Goal: Task Accomplishment & Management: Complete application form

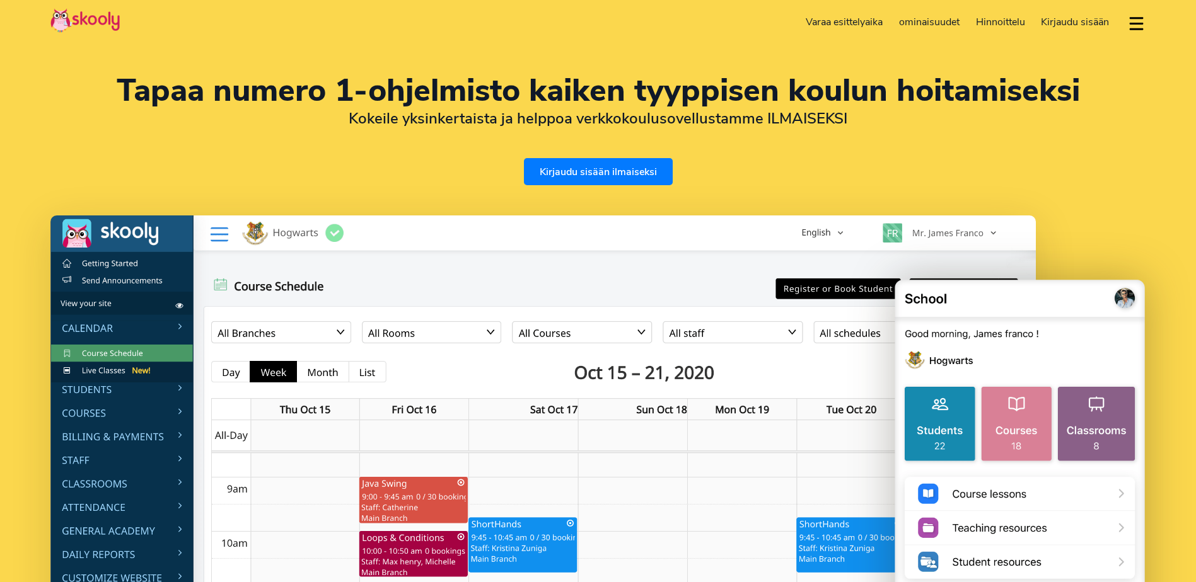
select select "fi"
select select "358"
select select "[GEOGRAPHIC_DATA]"
select select "Europe/[GEOGRAPHIC_DATA]"
click at [615, 168] on link "Kirjaudu sisään ilmaiseksi" at bounding box center [598, 171] width 149 height 27
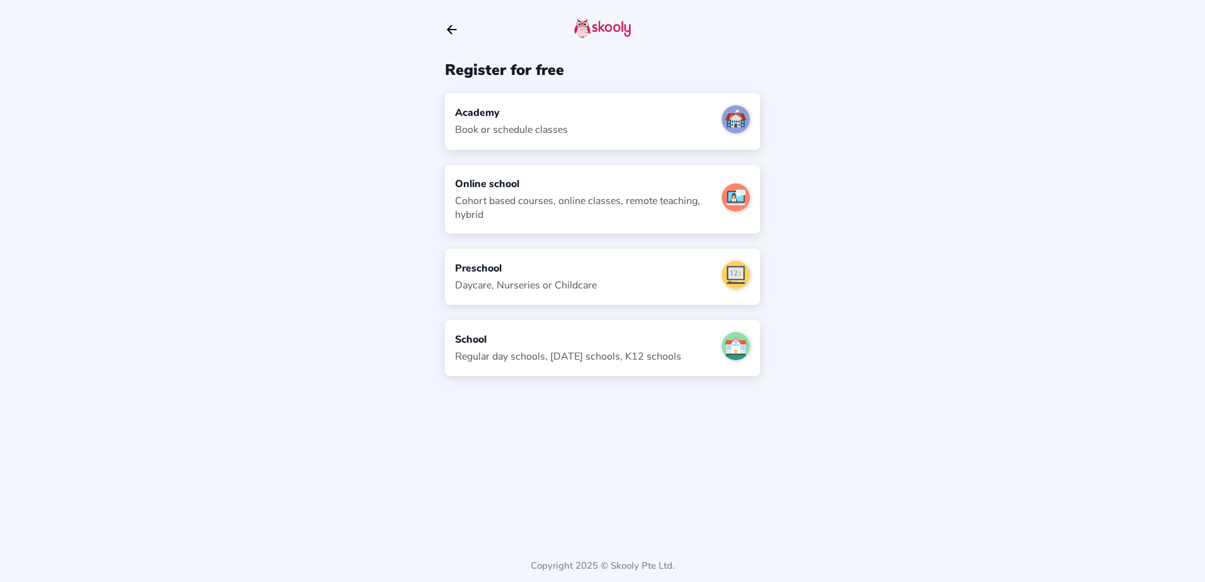
click at [552, 366] on div "School Regular day schools, sunday schools, K12 schools" at bounding box center [602, 348] width 315 height 56
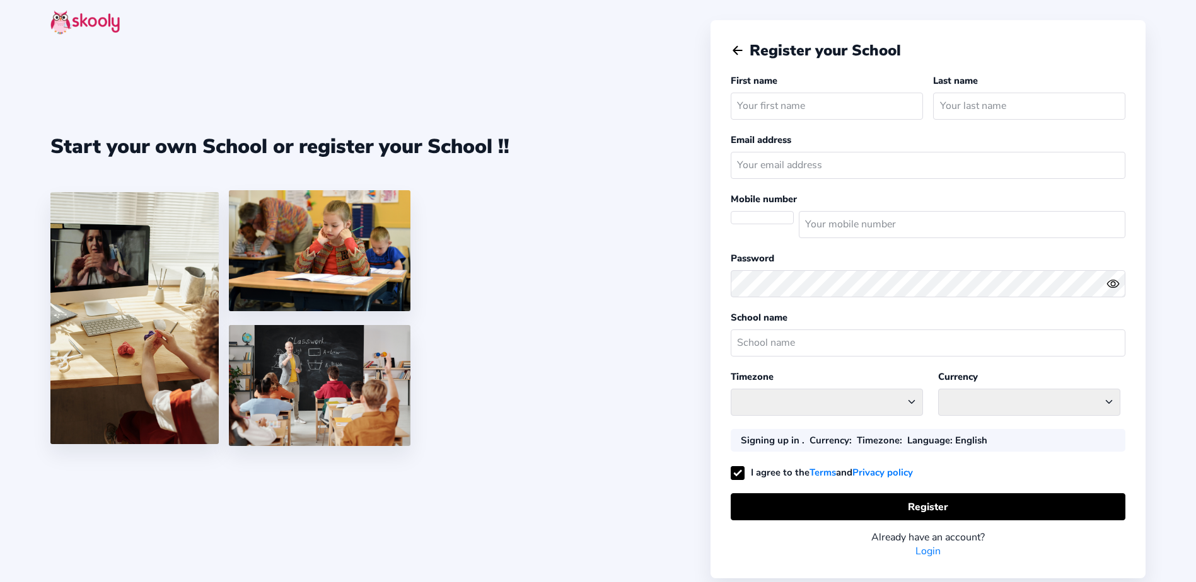
select select "FI"
select select "Europe/[GEOGRAPHIC_DATA]"
select select "EUR €"
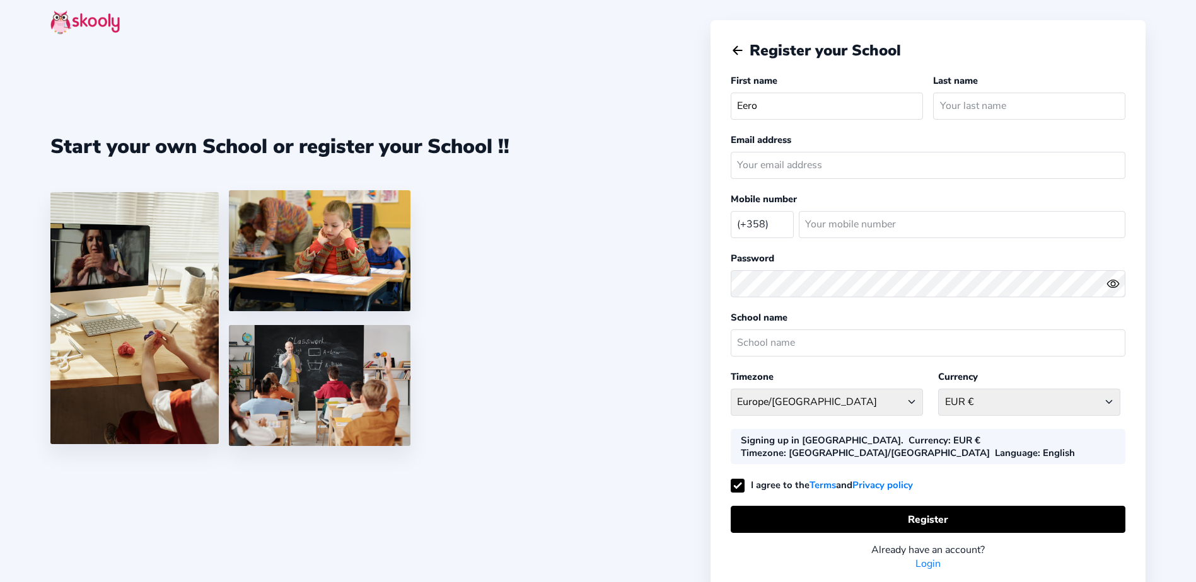
type input "Eero"
click at [978, 98] on input "text" at bounding box center [1029, 106] width 192 height 27
type input "[PERSON_NAME]"
click at [787, 176] on input "email" at bounding box center [928, 165] width 395 height 27
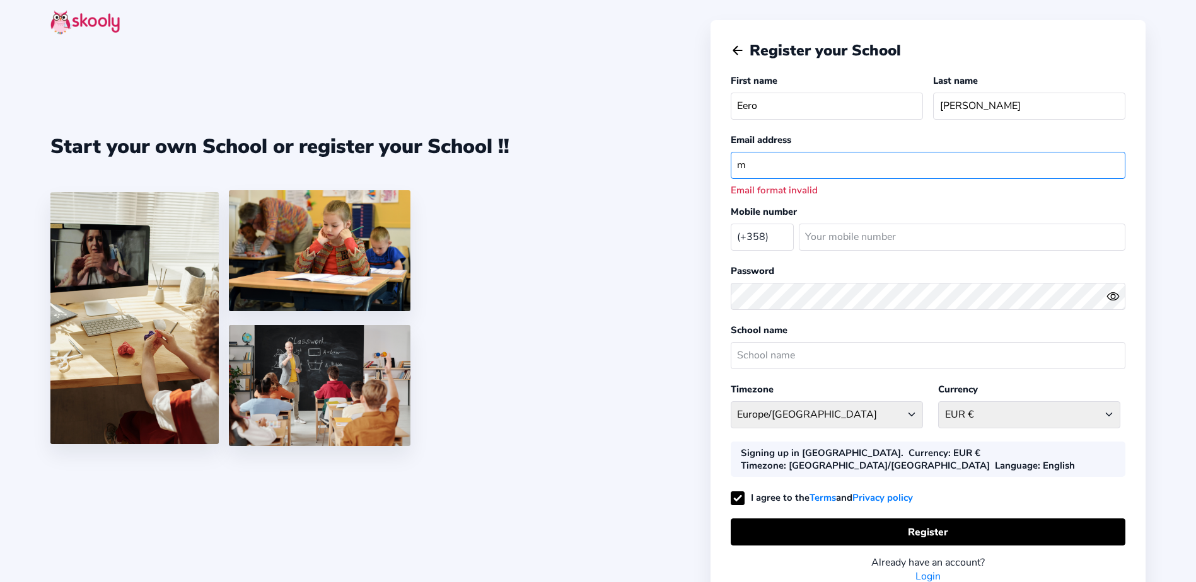
type input "[EMAIL_ADDRESS][DOMAIN_NAME]"
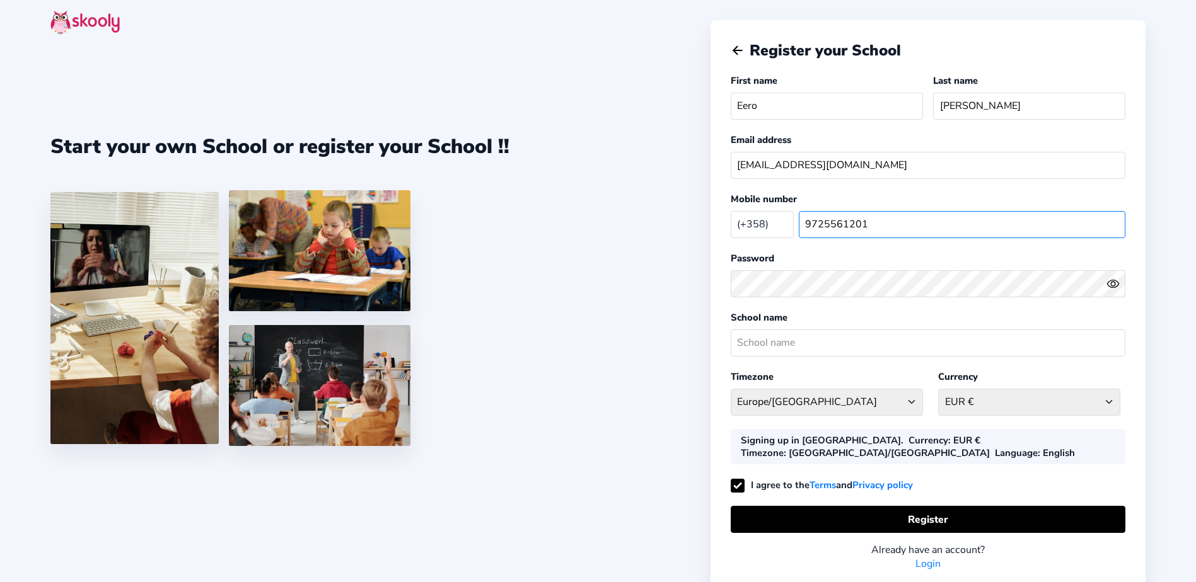
click at [869, 216] on input "9725561201" at bounding box center [962, 224] width 327 height 27
type input "451018833"
click at [760, 300] on div at bounding box center [928, 283] width 395 height 37
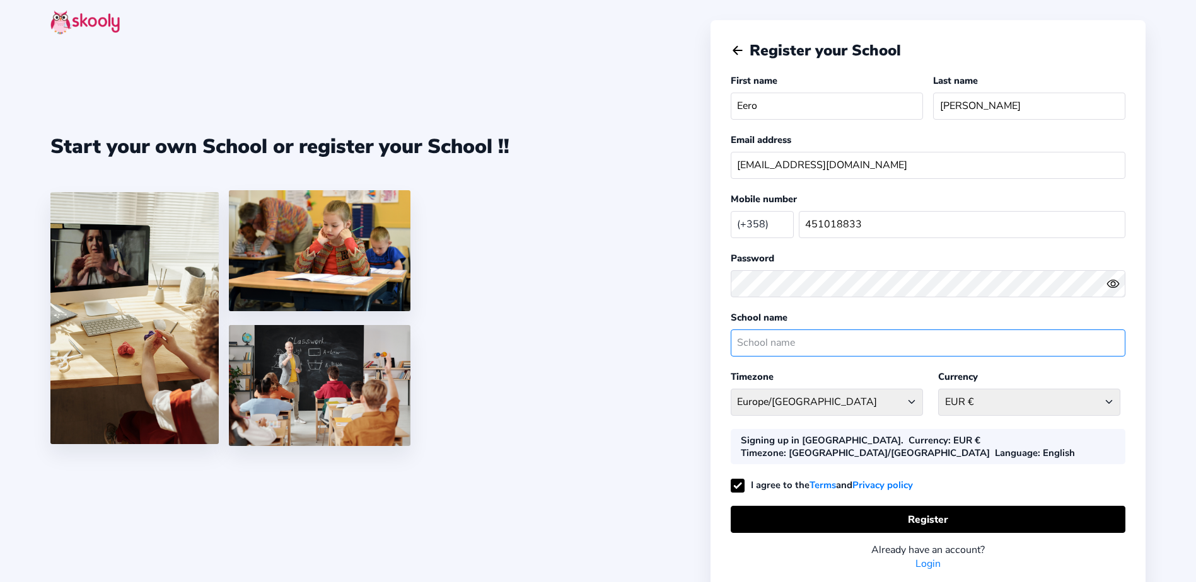
drag, startPoint x: 789, startPoint y: 330, endPoint x: 784, endPoint y: 325, distance: 7.2
click at [788, 330] on input "text" at bounding box center [928, 343] width 395 height 27
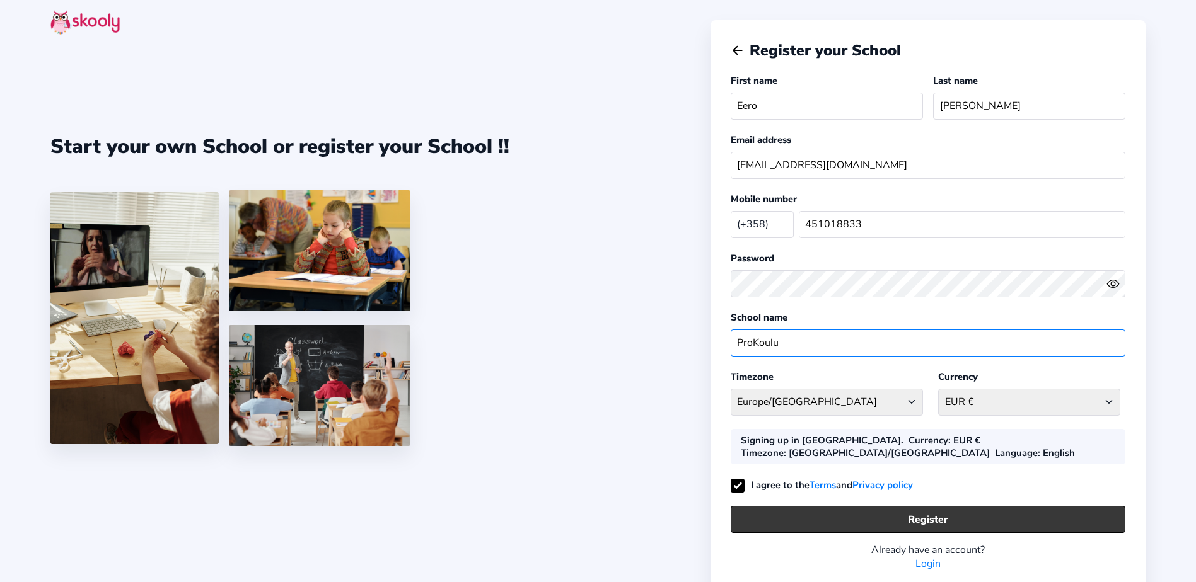
type input "ProKoulu"
click at [807, 509] on button "Register" at bounding box center [928, 519] width 395 height 27
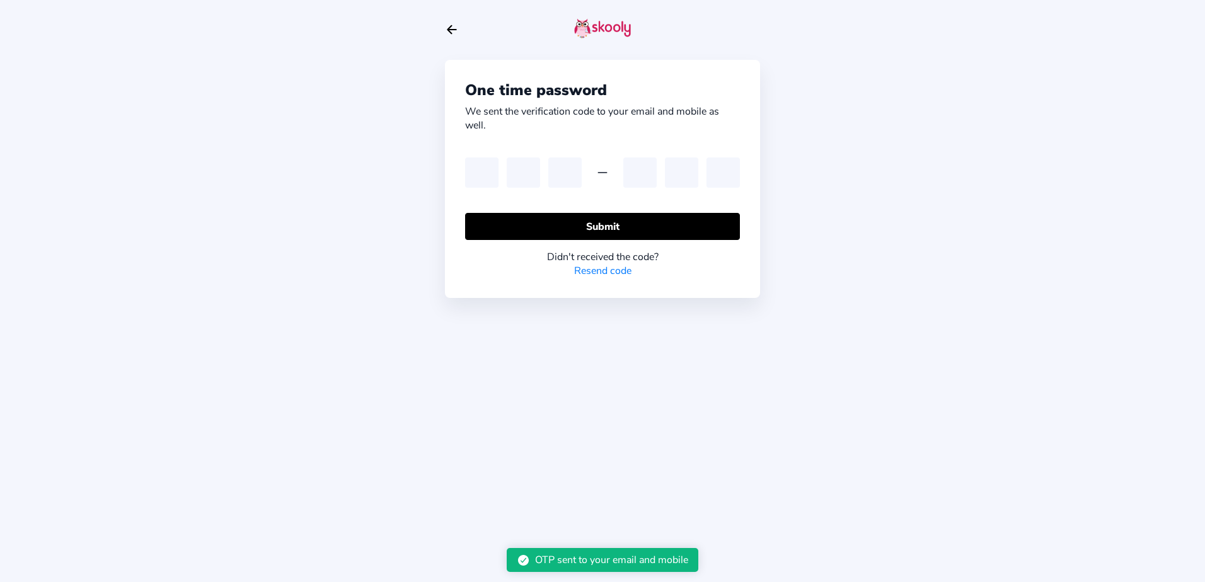
drag, startPoint x: 797, startPoint y: 363, endPoint x: 778, endPoint y: 327, distance: 40.6
click at [797, 363] on div "One time password We sent the verification code to your email and mobile as wel…" at bounding box center [602, 291] width 1205 height 582
drag, startPoint x: 472, startPoint y: 163, endPoint x: 479, endPoint y: 182, distance: 19.8
click at [472, 163] on input "text" at bounding box center [481, 173] width 33 height 30
type input "9"
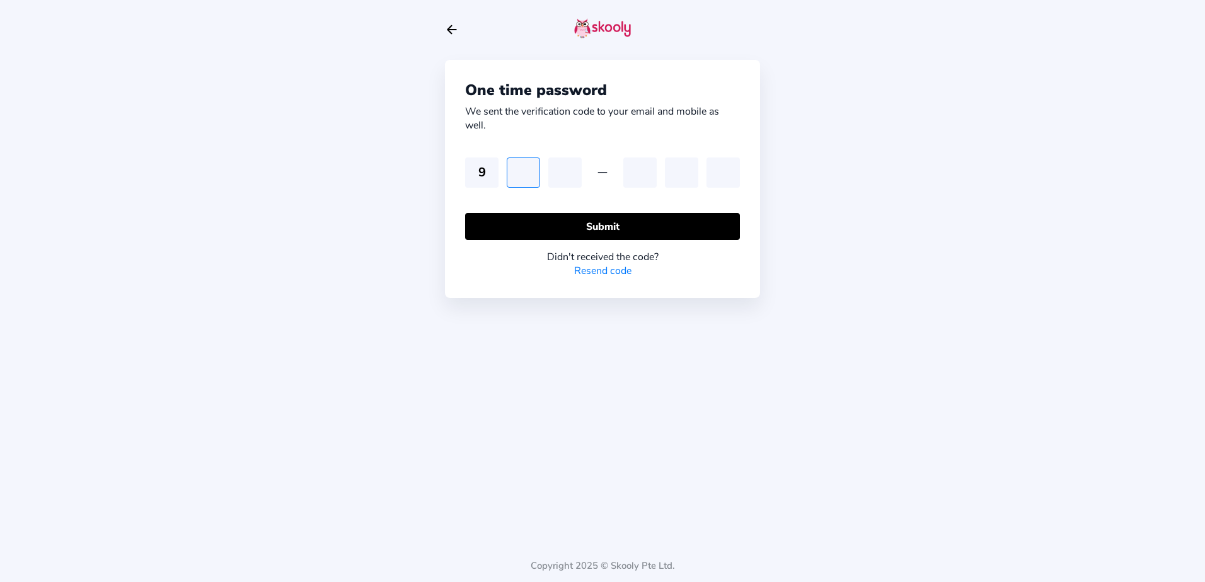
type input "5"
type input "2"
type input "7"
type input "5"
type input "9"
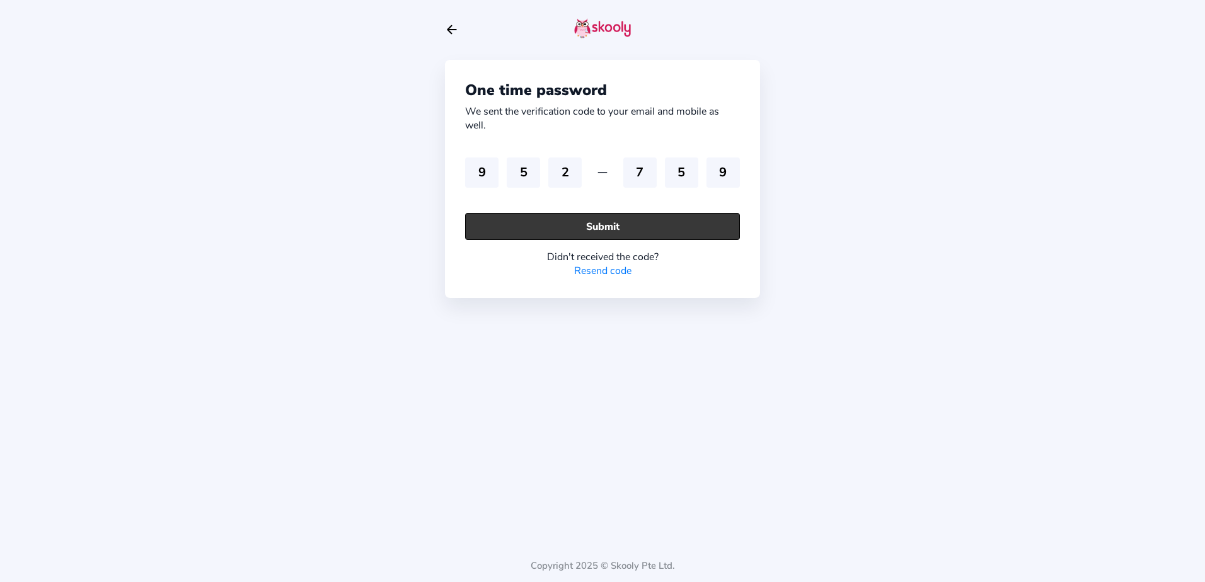
click at [605, 229] on button "Submit" at bounding box center [602, 226] width 275 height 27
